Goal: Information Seeking & Learning: Learn about a topic

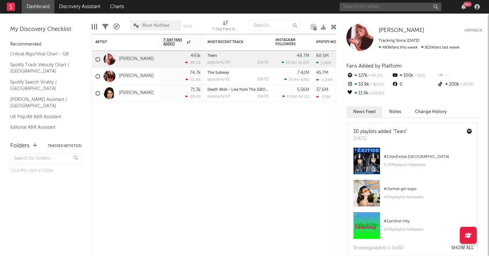
click at [403, 4] on input "text" at bounding box center [390, 7] width 102 height 8
type input "ashnikko"
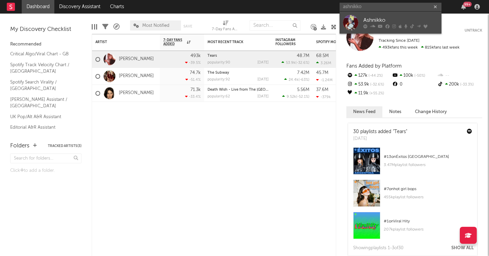
click at [401, 23] on div "Ashnikko" at bounding box center [400, 20] width 75 height 8
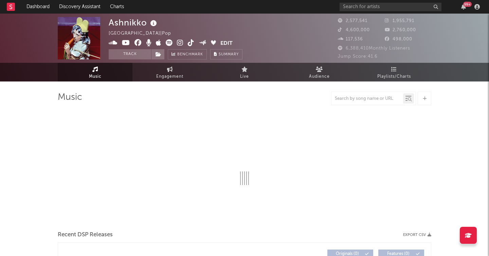
select select "6m"
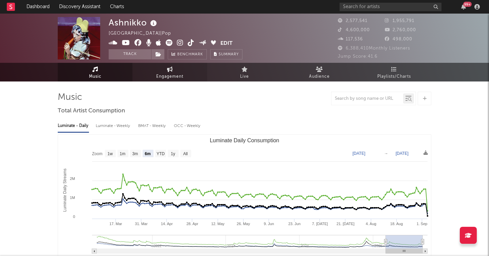
click at [168, 75] on span "Engagement" at bounding box center [169, 77] width 27 height 8
select select "1w"
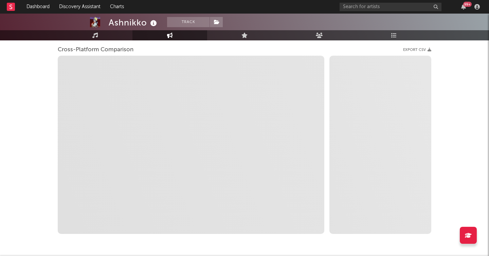
scroll to position [89, 0]
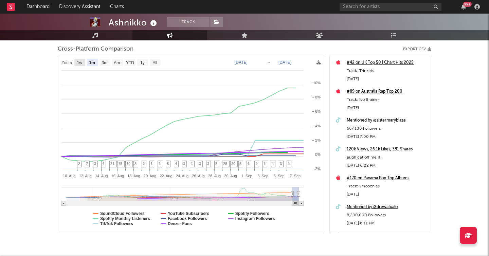
click at [77, 62] on text "1w" at bounding box center [79, 62] width 5 height 5
select select "1w"
type input "[DATE]"
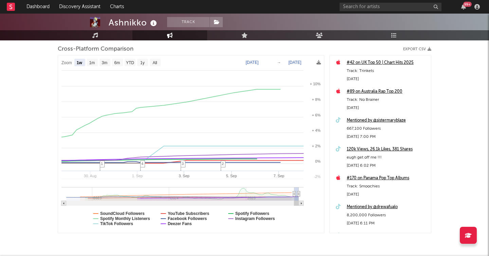
select select "1w"
